Goal: Task Accomplishment & Management: Manage account settings

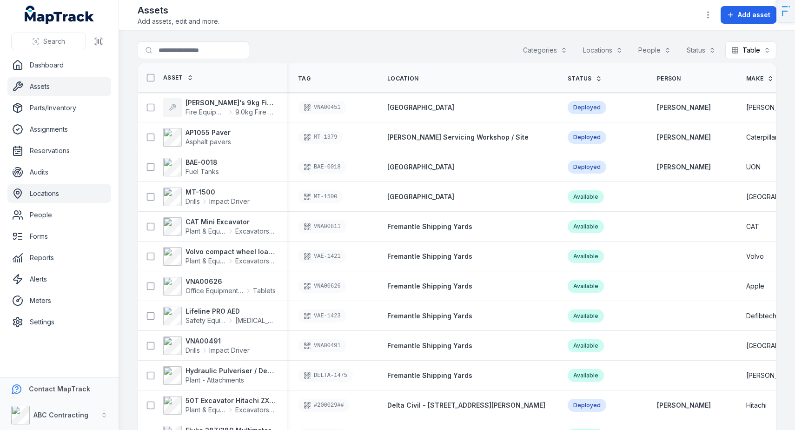
click at [58, 192] on link "Locations" at bounding box center [59, 193] width 104 height 19
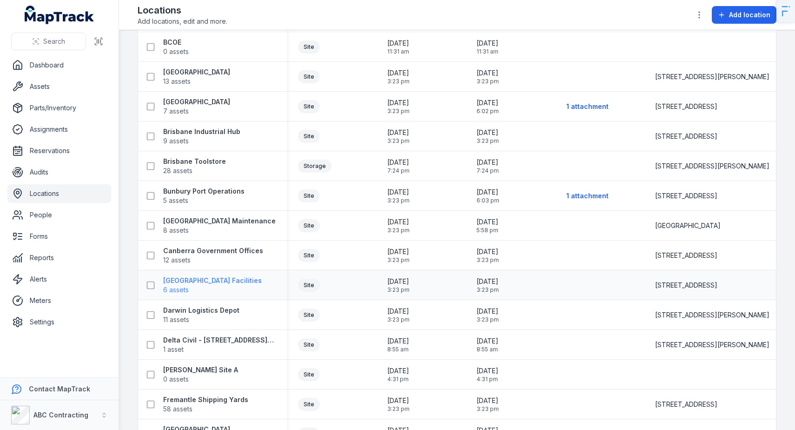
scroll to position [211, 0]
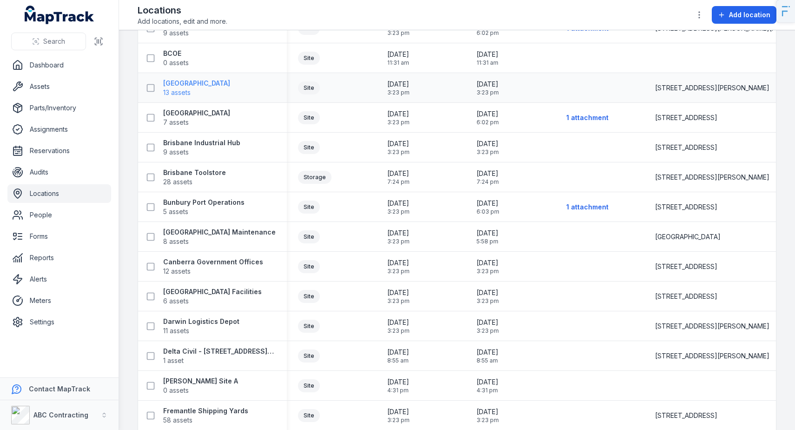
click at [224, 83] on strong "[GEOGRAPHIC_DATA]" at bounding box center [196, 83] width 67 height 9
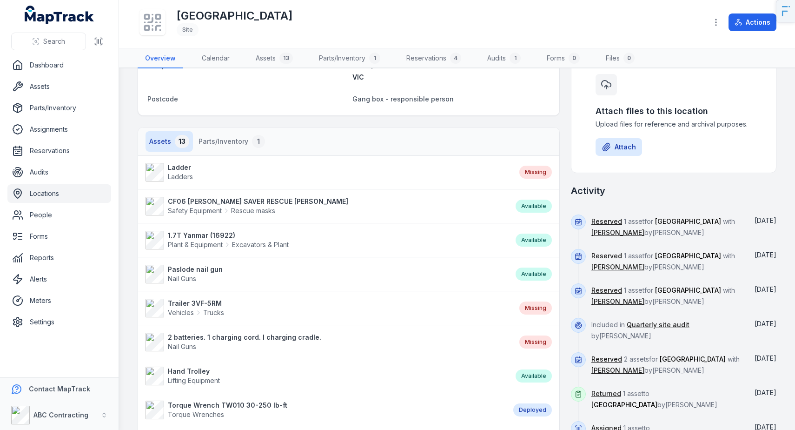
scroll to position [129, 0]
click at [236, 144] on button "Parts/Inventory 1" at bounding box center [232, 142] width 74 height 20
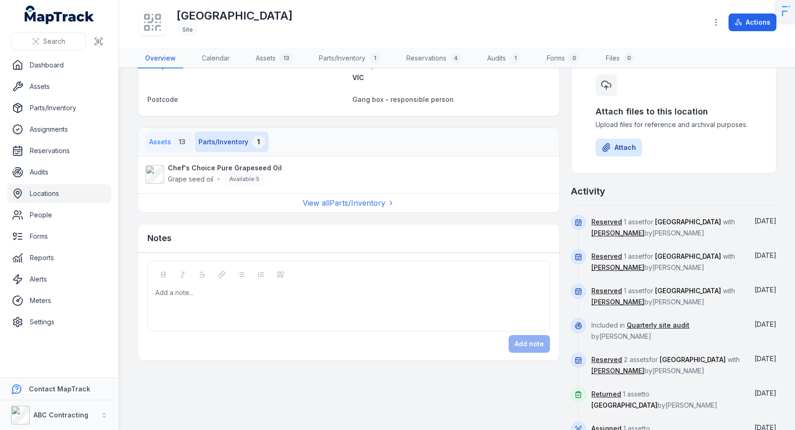
click at [164, 147] on button "Assets 13" at bounding box center [168, 142] width 47 height 20
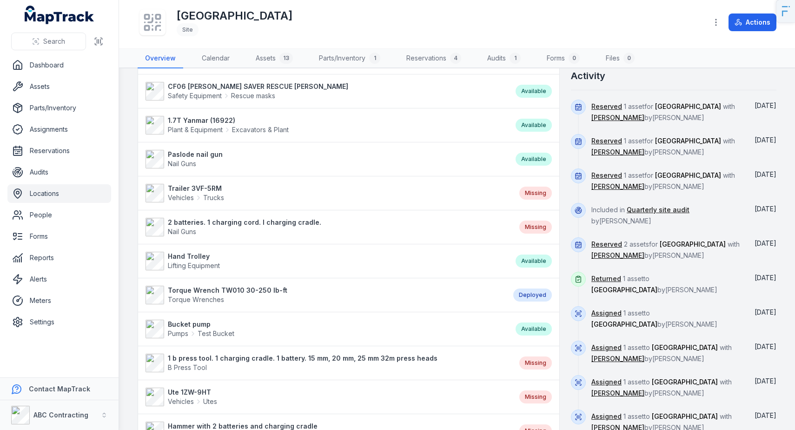
scroll to position [154, 0]
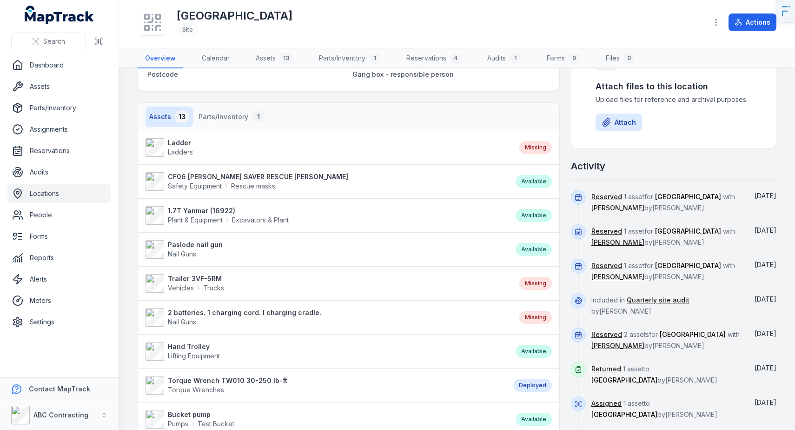
click at [534, 147] on div "Missing" at bounding box center [535, 147] width 33 height 13
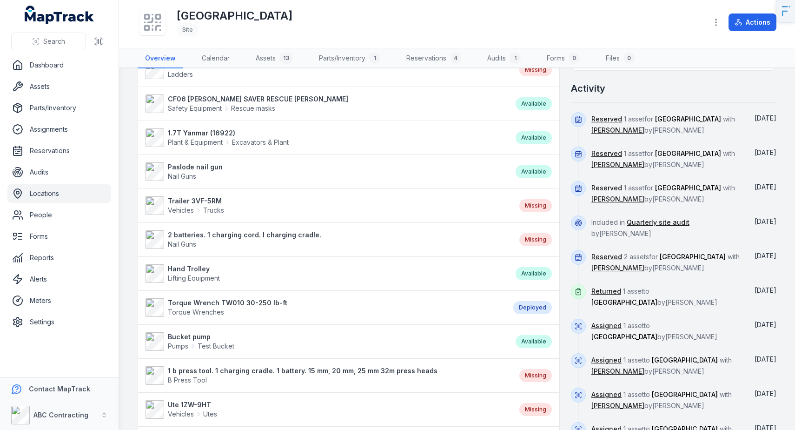
click at [522, 306] on div "Deployed" at bounding box center [532, 307] width 39 height 13
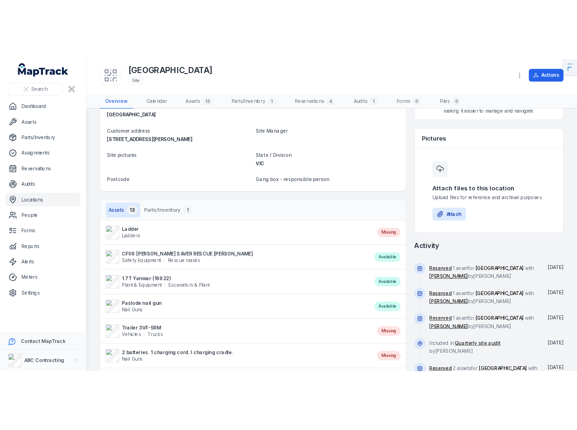
scroll to position [0, 0]
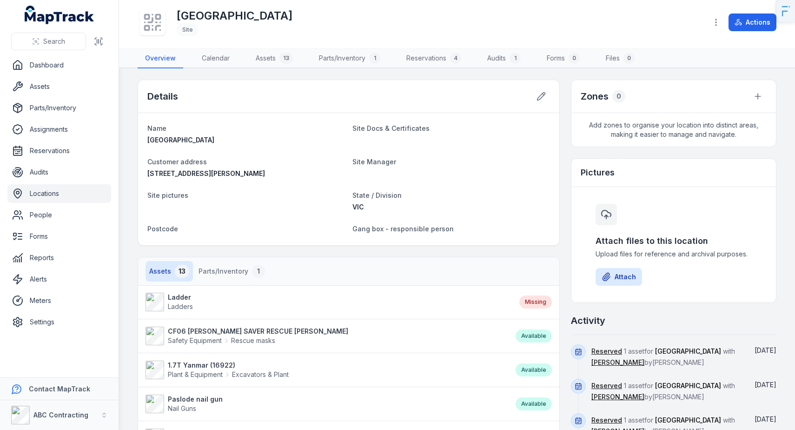
click at [20, 93] on link "Assets" at bounding box center [59, 86] width 104 height 19
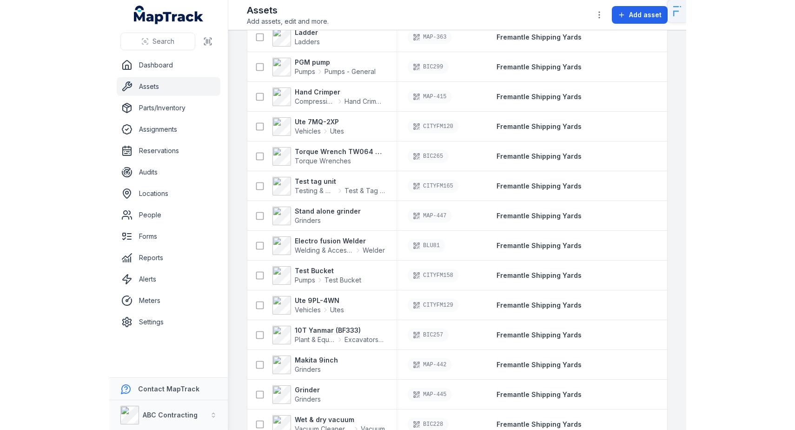
scroll to position [1165, 0]
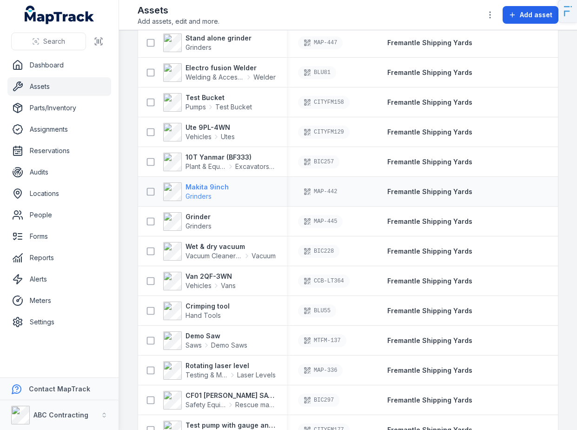
click at [209, 188] on strong "Makita 9inch" at bounding box center [206, 186] width 43 height 9
click at [201, 216] on strong "Grinder" at bounding box center [198, 216] width 26 height 9
click at [205, 244] on strong "Wet & dry vacuum" at bounding box center [230, 246] width 90 height 9
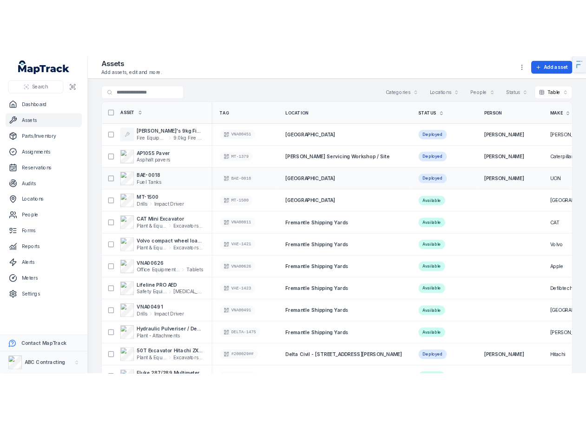
scroll to position [0, 0]
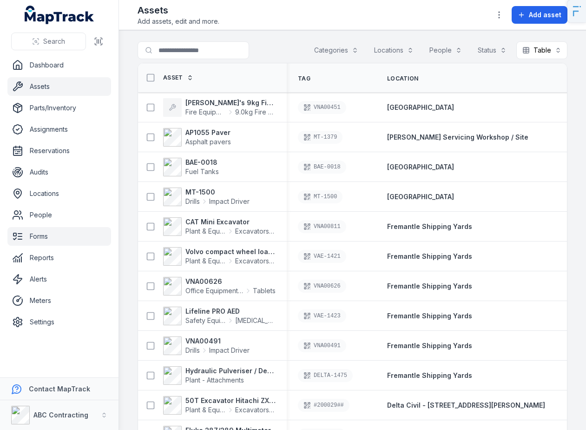
click at [45, 235] on link "Forms" at bounding box center [59, 236] width 104 height 19
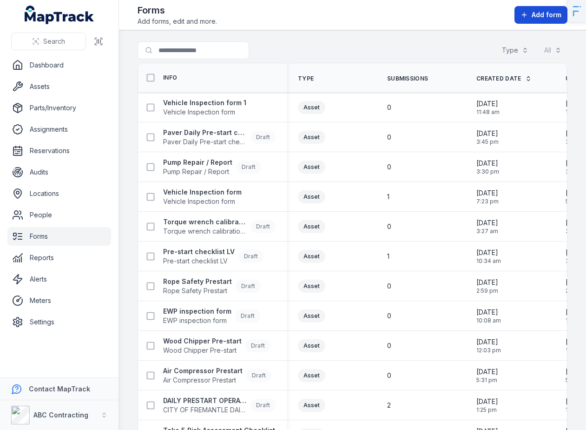
click at [537, 17] on span "Add form" at bounding box center [547, 14] width 30 height 9
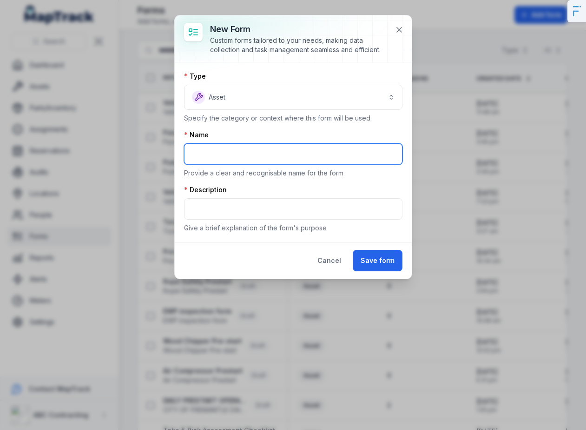
click at [219, 154] on input "text" at bounding box center [293, 153] width 218 height 21
type input "**********"
click at [249, 146] on input "**********" at bounding box center [293, 153] width 218 height 21
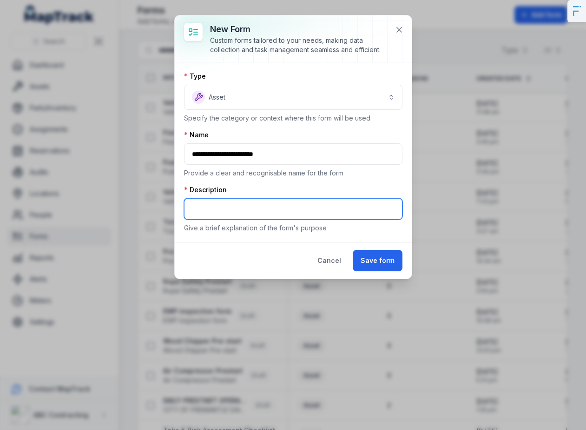
click at [225, 207] on input "text" at bounding box center [293, 208] width 218 height 21
paste input "**********"
type input "**********"
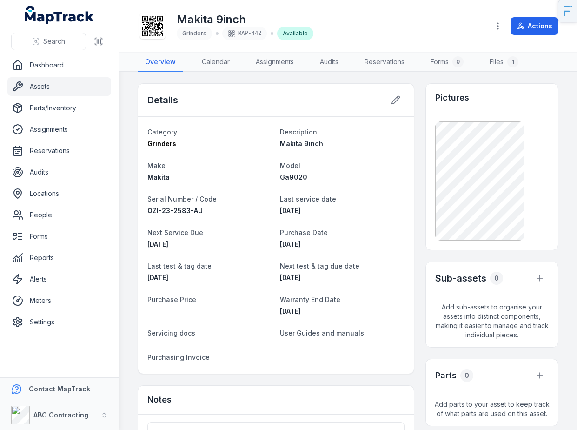
click at [155, 23] on icon at bounding box center [152, 26] width 20 height 20
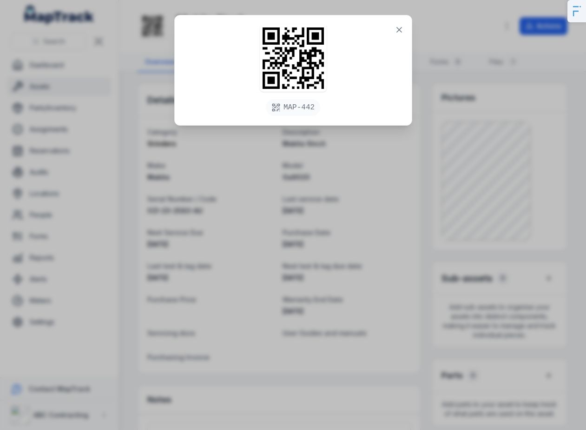
click at [78, 62] on div "MAP-442" at bounding box center [293, 215] width 586 height 430
click at [61, 66] on div "MAP-442" at bounding box center [293, 215] width 586 height 430
click at [408, 29] on div "MAP-442" at bounding box center [293, 70] width 237 height 110
click at [403, 30] on icon at bounding box center [399, 29] width 9 height 9
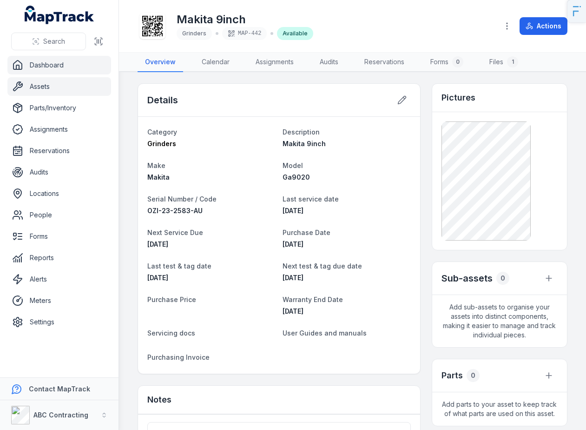
click at [62, 69] on link "Dashboard" at bounding box center [59, 65] width 104 height 19
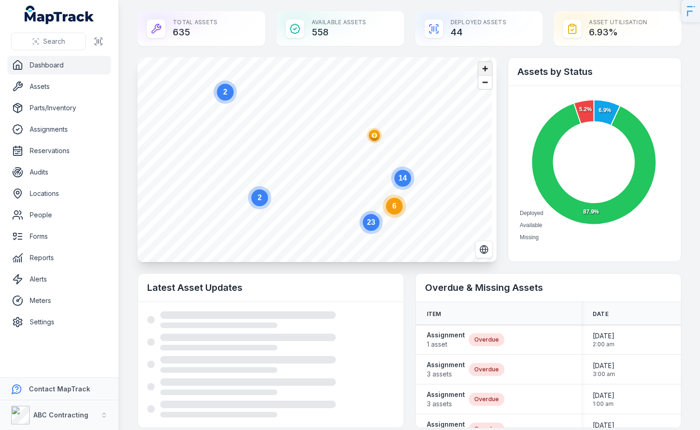
click at [485, 65] on span "Zoom in" at bounding box center [485, 68] width 13 height 13
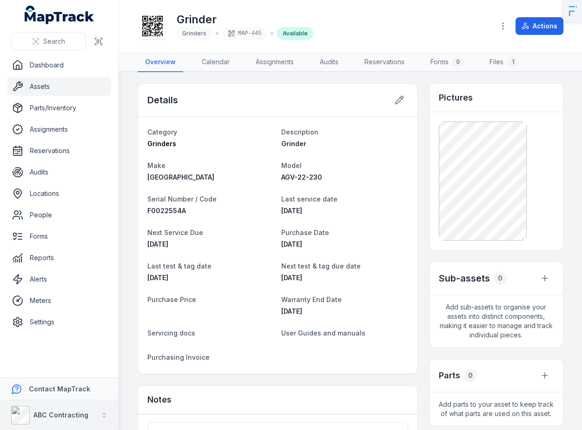
click at [59, 416] on strong "ABC Contracting" at bounding box center [60, 414] width 55 height 8
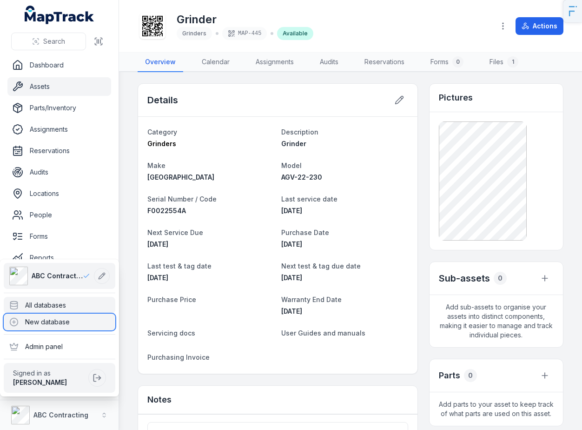
click at [64, 313] on div "New database" at bounding box center [60, 321] width 112 height 17
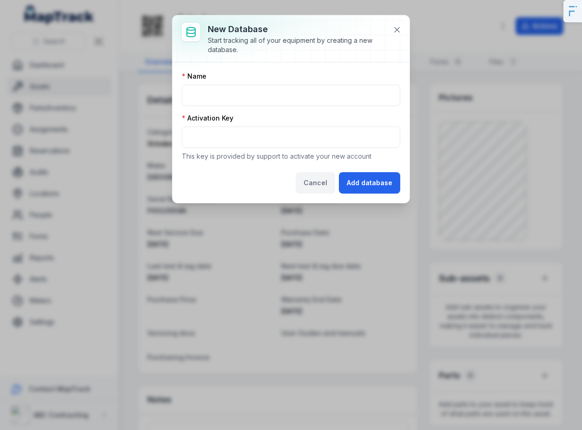
click at [314, 179] on button "Cancel" at bounding box center [316, 182] width 40 height 21
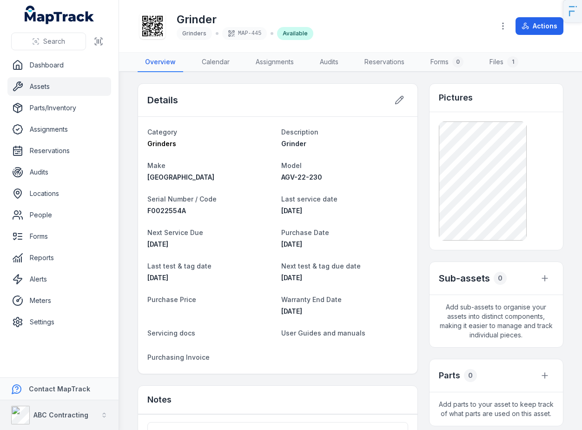
click at [72, 412] on strong "ABC Contracting" at bounding box center [60, 414] width 55 height 8
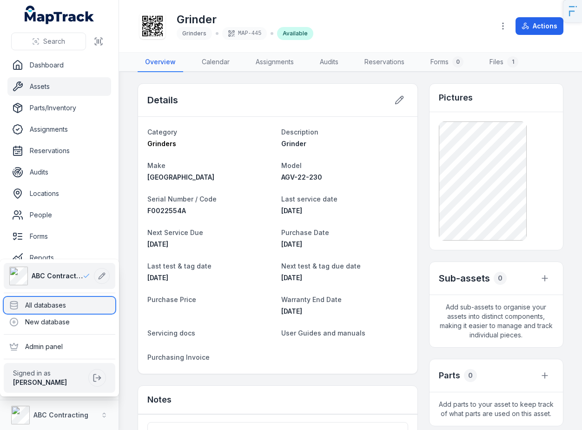
click at [68, 308] on div "All databases" at bounding box center [60, 305] width 112 height 17
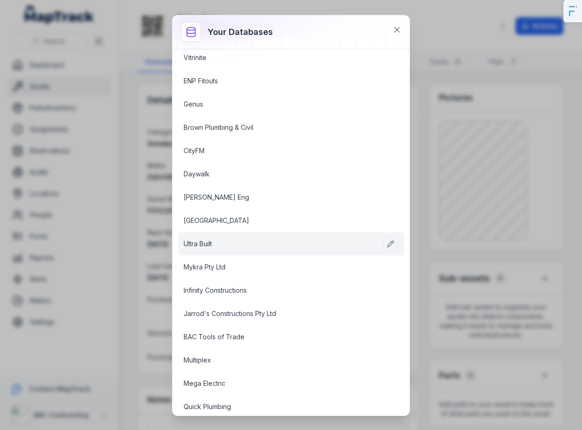
scroll to position [792, 0]
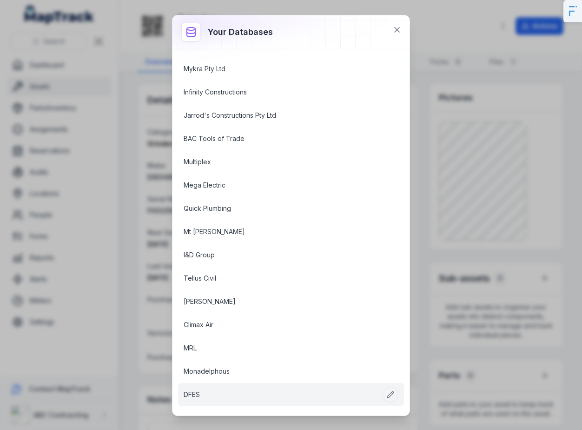
click at [194, 393] on link "DFES" at bounding box center [280, 394] width 192 height 9
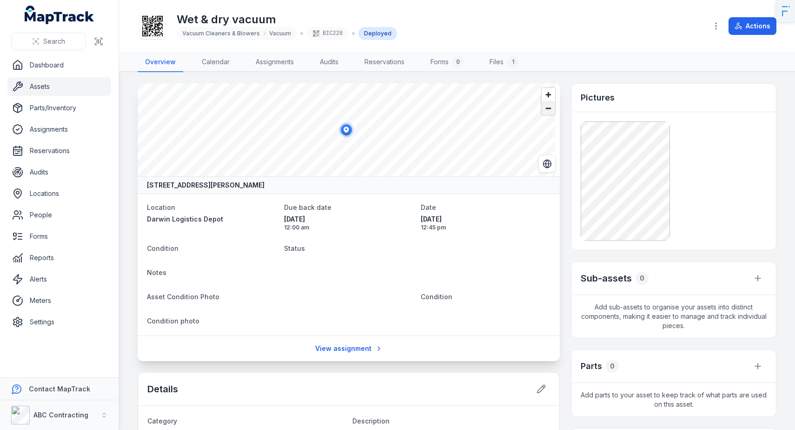
click at [542, 110] on span "Zoom out" at bounding box center [548, 108] width 13 height 13
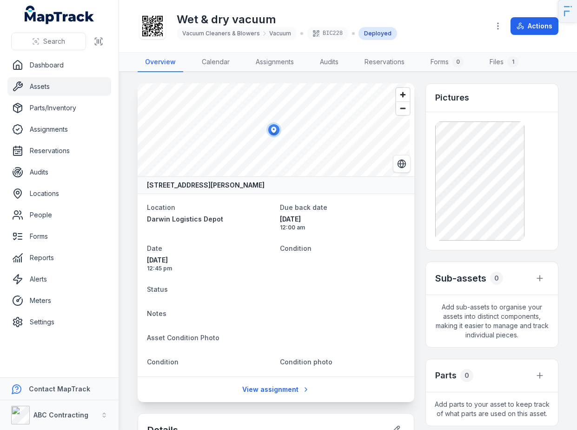
click at [462, 29] on div "Wet & dry vacuum Vacuum Cleaners & Blowers Vacuum BIC228 Deployed" at bounding box center [310, 26] width 344 height 30
click at [435, 29] on div "Wet & dry vacuum Vacuum Cleaners & Blowers Vacuum BIC228 Deployed" at bounding box center [310, 26] width 344 height 30
click at [321, 247] on dt "Condition" at bounding box center [343, 247] width 126 height 11
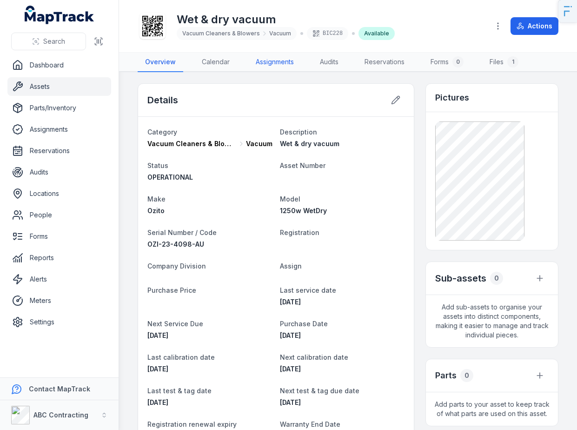
click at [264, 71] on link "Assignments" at bounding box center [274, 63] width 53 height 20
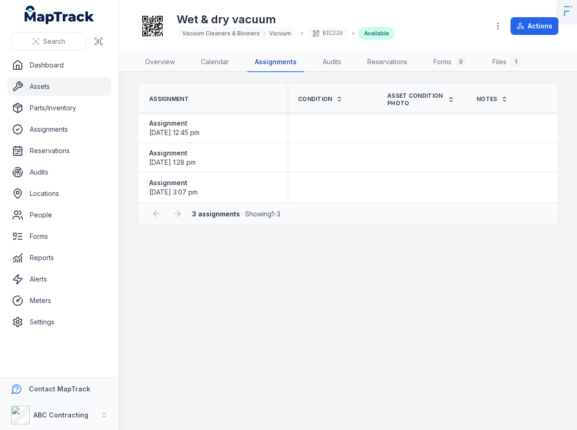
click at [264, 71] on link "Assignments" at bounding box center [275, 63] width 57 height 20
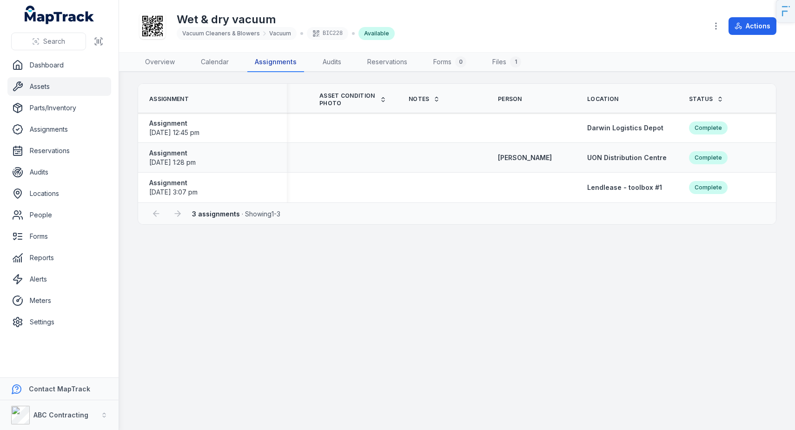
scroll to position [0, 54]
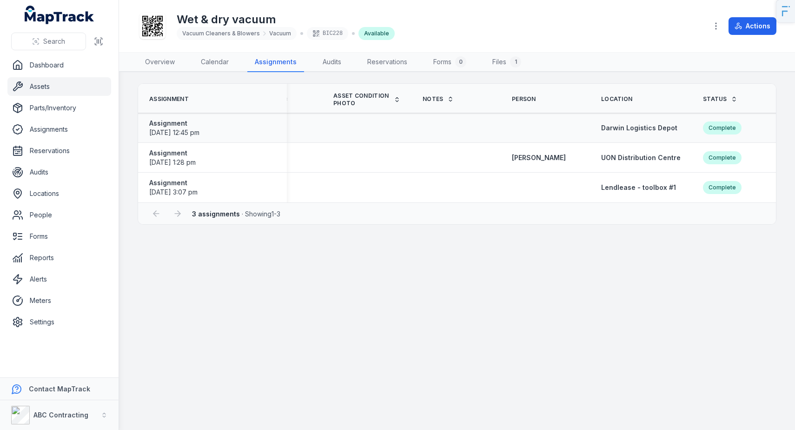
click at [576, 129] on div "Complete" at bounding box center [722, 127] width 39 height 13
click at [571, 269] on main "Assignment Condition Asset Condition Photo Notes Person Location Status Created…" at bounding box center [457, 250] width 676 height 357
click at [371, 35] on div "Available" at bounding box center [376, 33] width 36 height 13
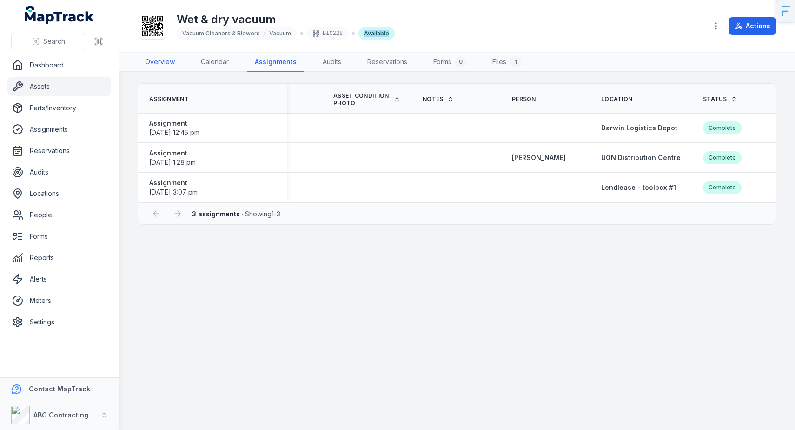
click at [171, 61] on link "Overview" at bounding box center [160, 63] width 45 height 20
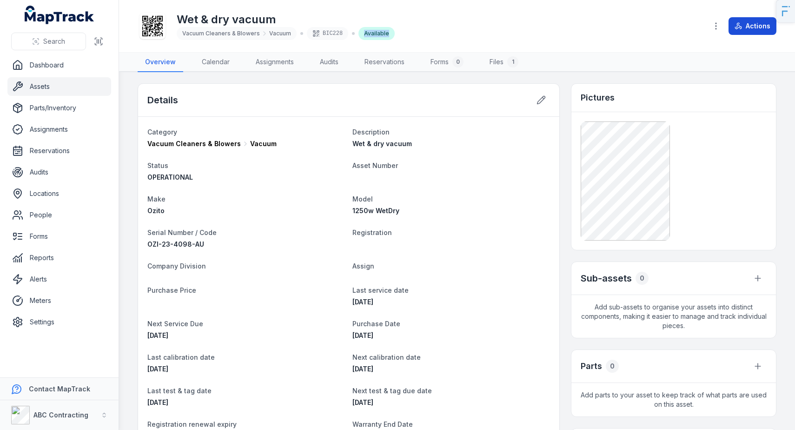
click at [576, 30] on button "Actions" at bounding box center [752, 26] width 48 height 18
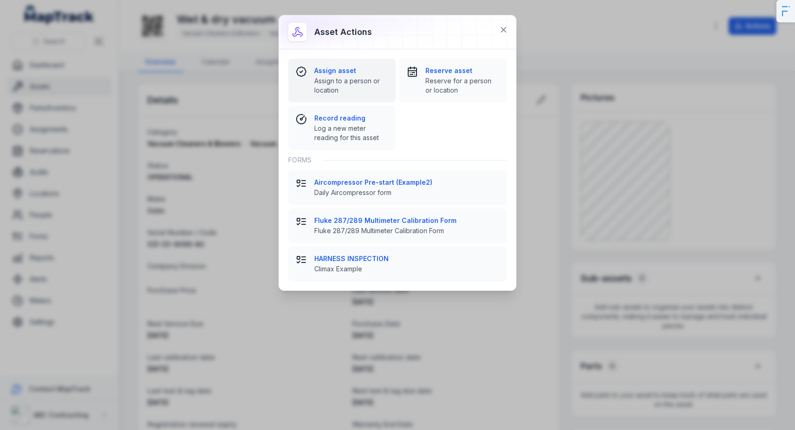
click at [337, 83] on span "Assign to a person or location" at bounding box center [351, 85] width 74 height 19
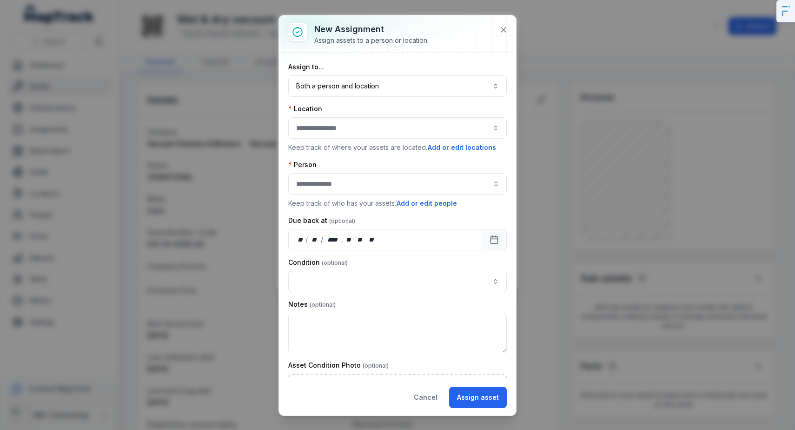
click at [369, 131] on div at bounding box center [397, 127] width 218 height 21
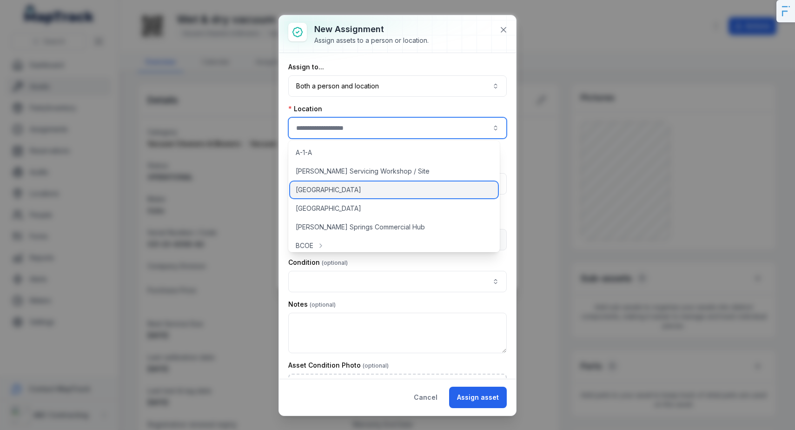
click at [359, 187] on span "[GEOGRAPHIC_DATA]" at bounding box center [329, 189] width 66 height 9
type input "**********"
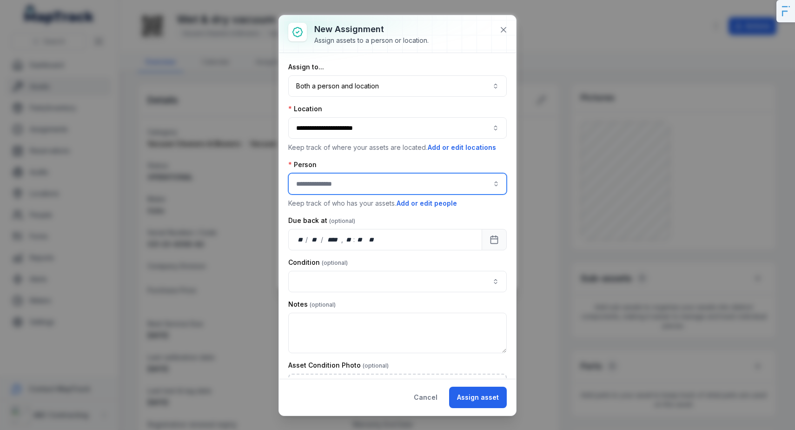
click at [329, 175] on input "assignment-add:person-label" at bounding box center [397, 183] width 218 height 21
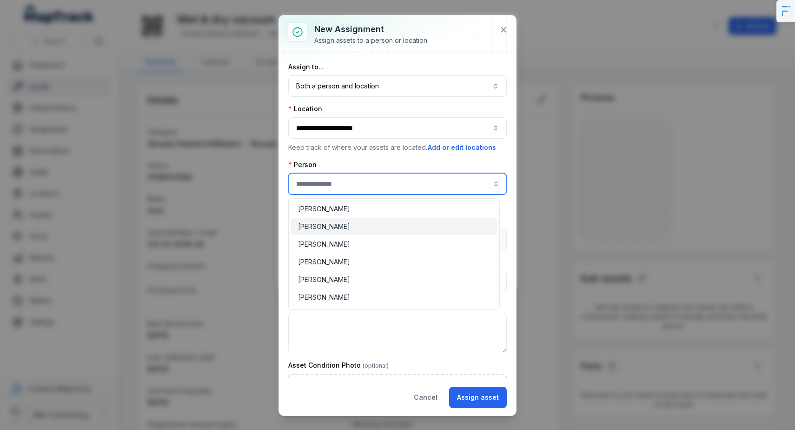
click at [331, 223] on span "[PERSON_NAME]" at bounding box center [324, 226] width 52 height 9
type input "**********"
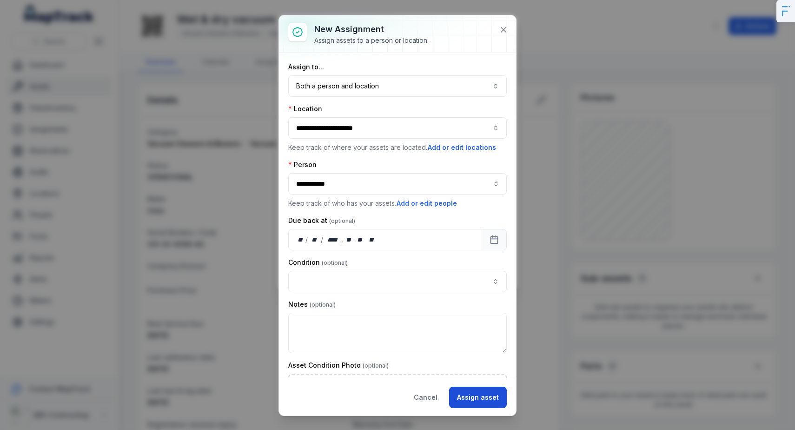
click at [473, 394] on button "Assign asset" at bounding box center [478, 396] width 58 height 21
